Goal: Information Seeking & Learning: Obtain resource

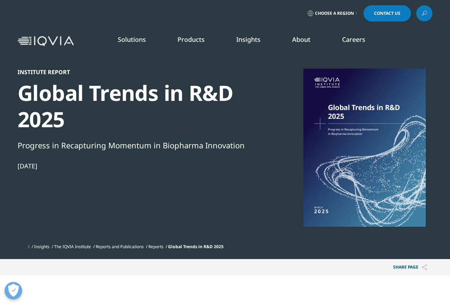
click at [351, 12] on span "Choose a Region" at bounding box center [334, 14] width 39 height 6
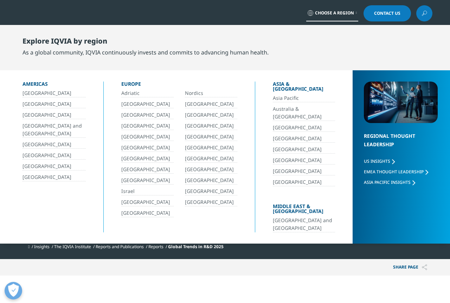
click at [35, 105] on link "[GEOGRAPHIC_DATA]" at bounding box center [53, 104] width 63 height 8
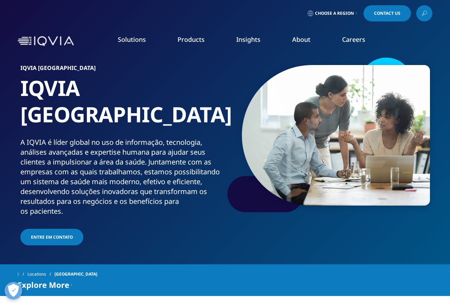
click at [67, 280] on span "Explore More" at bounding box center [44, 284] width 52 height 8
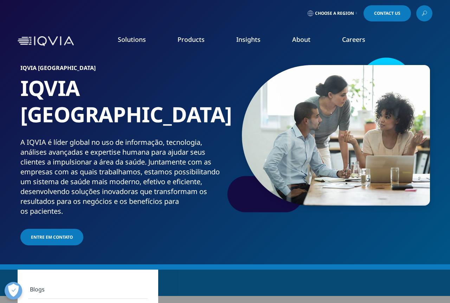
click at [67, 280] on span "Explore More" at bounding box center [44, 284] width 52 height 8
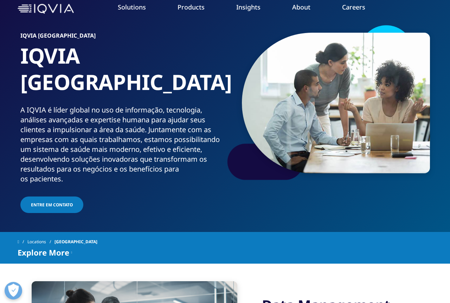
scroll to position [72, 0]
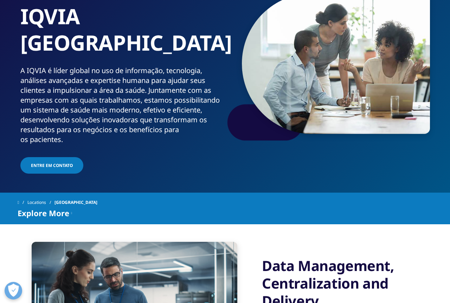
click at [69, 209] on div "Explore More" at bounding box center [45, 213] width 54 height 8
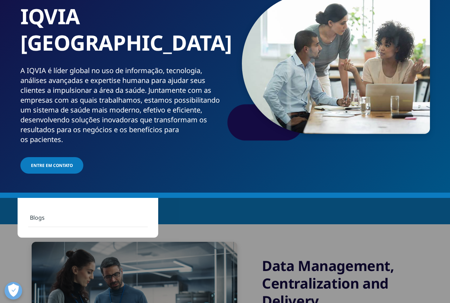
click at [136, 196] on div "Locations [GEOGRAPHIC_DATA]" at bounding box center [225, 202] width 415 height 13
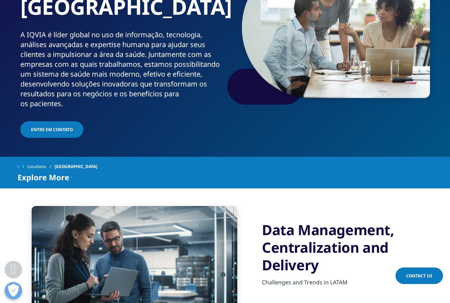
scroll to position [0, 0]
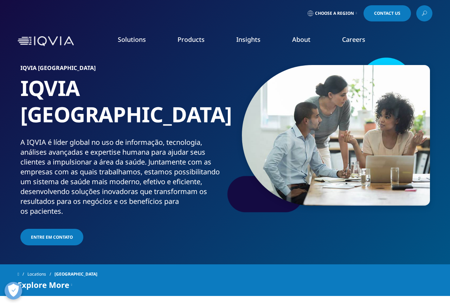
click at [227, 163] on link "READ MORE" at bounding box center [238, 164] width 64 height 6
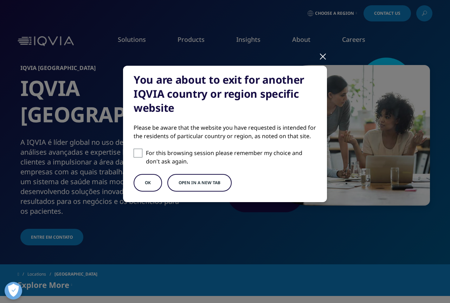
click at [155, 185] on button "OK" at bounding box center [147, 183] width 28 height 18
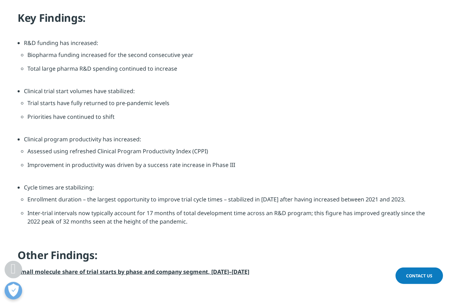
scroll to position [717, 0]
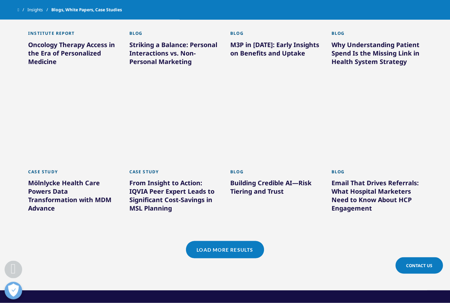
scroll to position [538, 0]
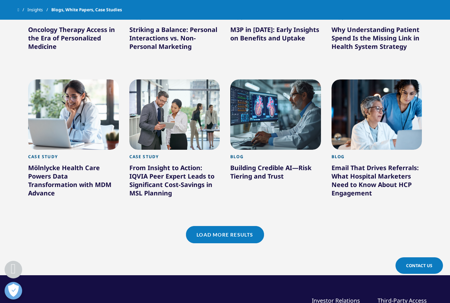
click at [214, 227] on link "Load More Results" at bounding box center [225, 234] width 78 height 17
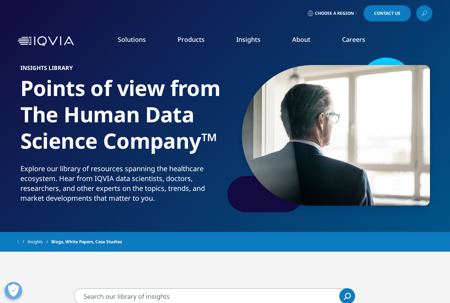
scroll to position [179, 0]
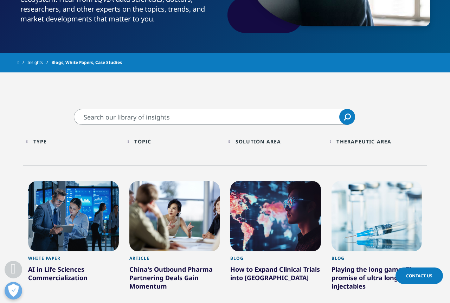
click at [151, 116] on input "Pesquisar" at bounding box center [214, 117] width 281 height 16
type input "probiotics"
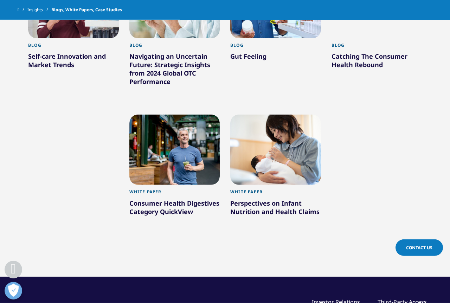
scroll to position [394, 0]
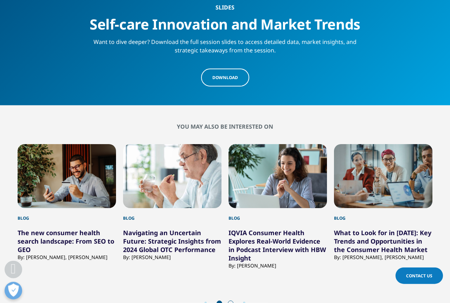
scroll to position [1075, 0]
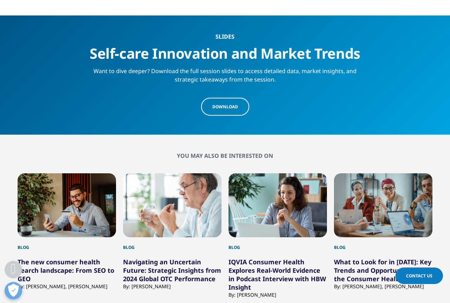
click at [222, 109] on span "Download" at bounding box center [225, 107] width 26 height 6
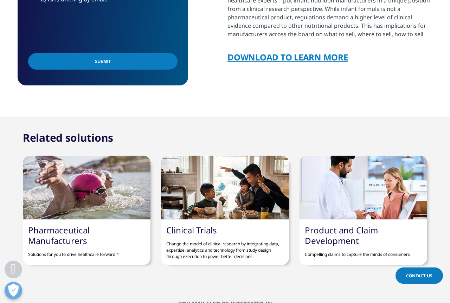
scroll to position [645, 0]
click at [300, 58] on link "DOWNLOAD TO LEARN MORE" at bounding box center [287, 57] width 121 height 12
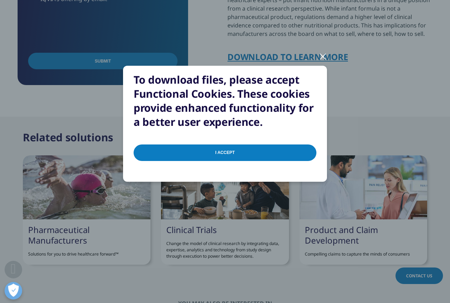
click at [228, 152] on input "I Accept" at bounding box center [224, 152] width 183 height 17
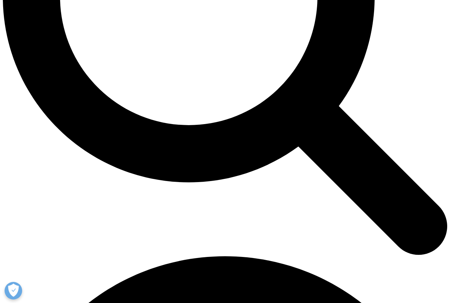
scroll to position [385, 415]
